Goal: Navigation & Orientation: Find specific page/section

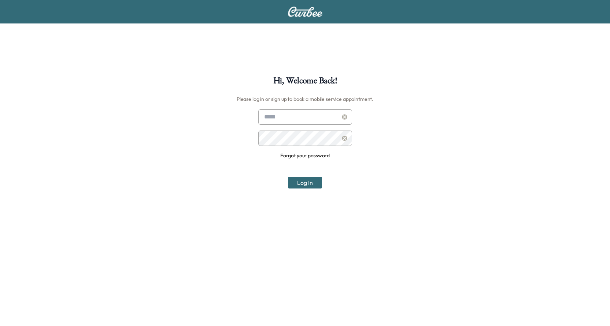
click at [275, 115] on input "text" at bounding box center [305, 116] width 94 height 15
type input "**********"
click at [306, 185] on button "Log In" at bounding box center [305, 183] width 34 height 12
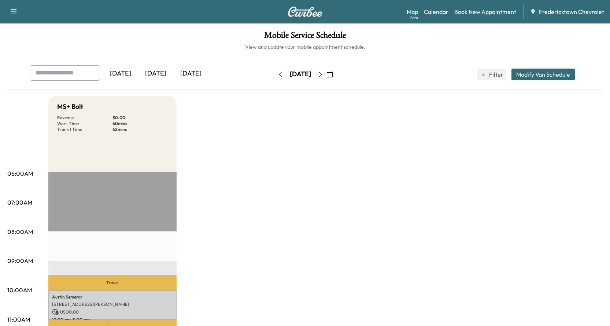
drag, startPoint x: 487, startPoint y: 1, endPoint x: 442, endPoint y: 64, distance: 77.3
click at [437, 13] on link "Calendar" at bounding box center [436, 11] width 25 height 9
click at [439, 7] on div "Map Beta Calendar Book New Appointment Fredericktown Chevrolet" at bounding box center [506, 12] width 198 height 14
click at [441, 10] on link "Calendar" at bounding box center [436, 11] width 25 height 9
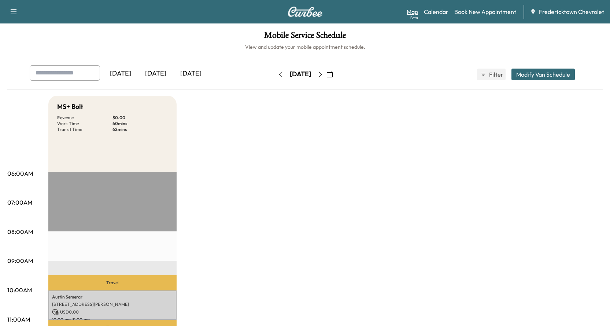
click at [411, 12] on link "Map Beta" at bounding box center [412, 11] width 11 height 9
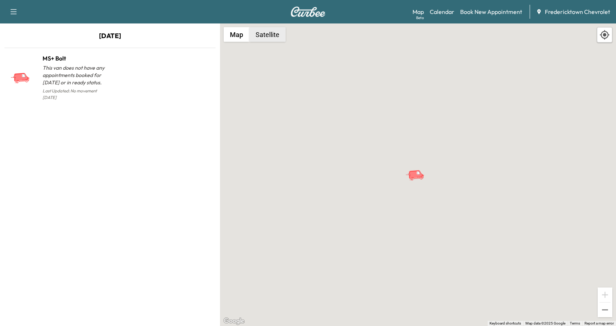
click at [267, 36] on button "Satellite" at bounding box center [267, 34] width 36 height 15
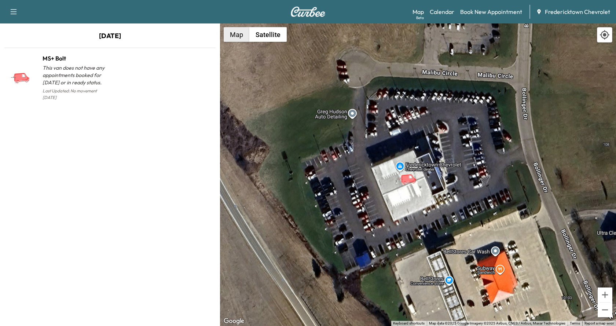
click at [239, 31] on button "Map" at bounding box center [237, 34] width 26 height 15
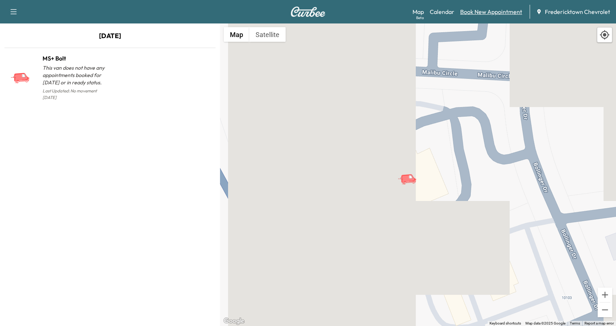
click at [485, 12] on link "Book New Appointment" at bounding box center [491, 11] width 62 height 9
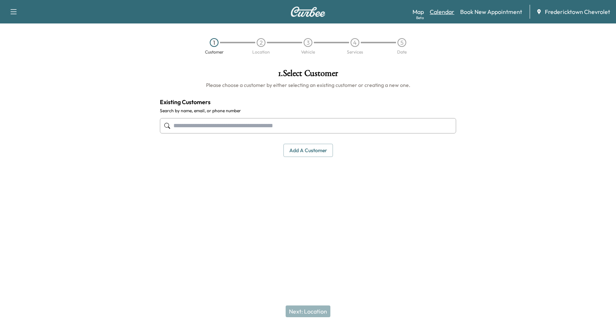
click at [437, 11] on link "Calendar" at bounding box center [441, 11] width 25 height 9
